Goal: Transaction & Acquisition: Purchase product/service

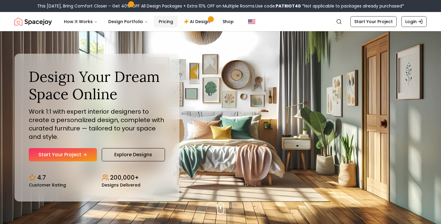
click at [162, 21] on link "Pricing" at bounding box center [166, 22] width 24 height 12
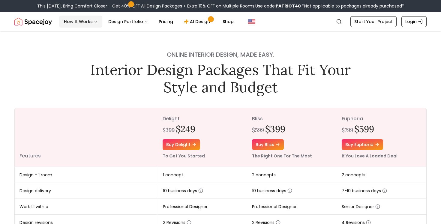
click at [72, 19] on button "How It Works" at bounding box center [80, 22] width 43 height 12
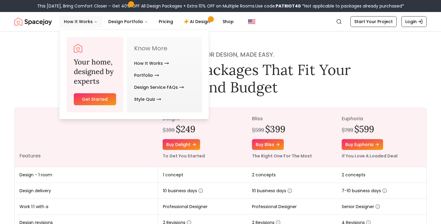
click at [92, 103] on link "Get Started" at bounding box center [95, 99] width 42 height 12
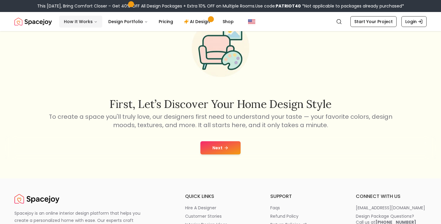
scroll to position [38, 0]
click at [193, 20] on link "AI Design" at bounding box center [197, 22] width 37 height 12
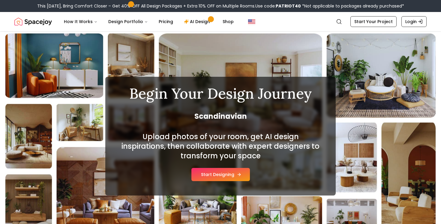
click at [212, 177] on button "Start Designing" at bounding box center [220, 174] width 58 height 13
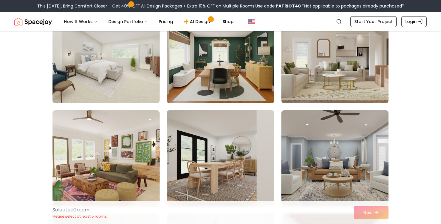
scroll to position [281, 0]
